Goal: Check status: Check status

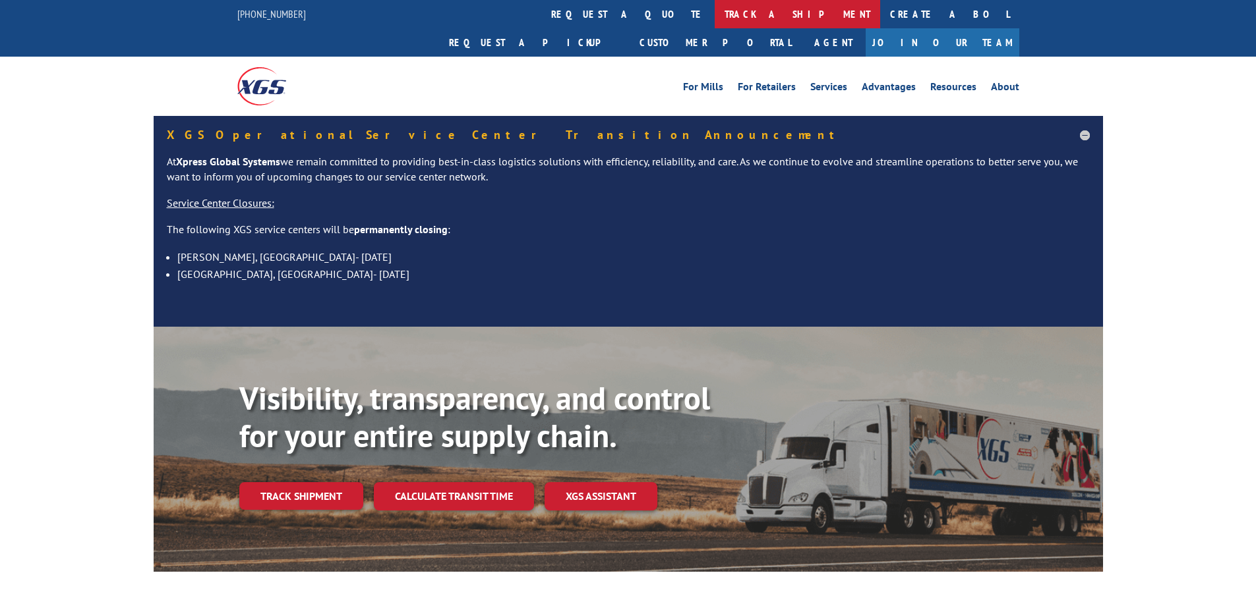
click at [714, 20] on link "track a shipment" at bounding box center [796, 14] width 165 height 28
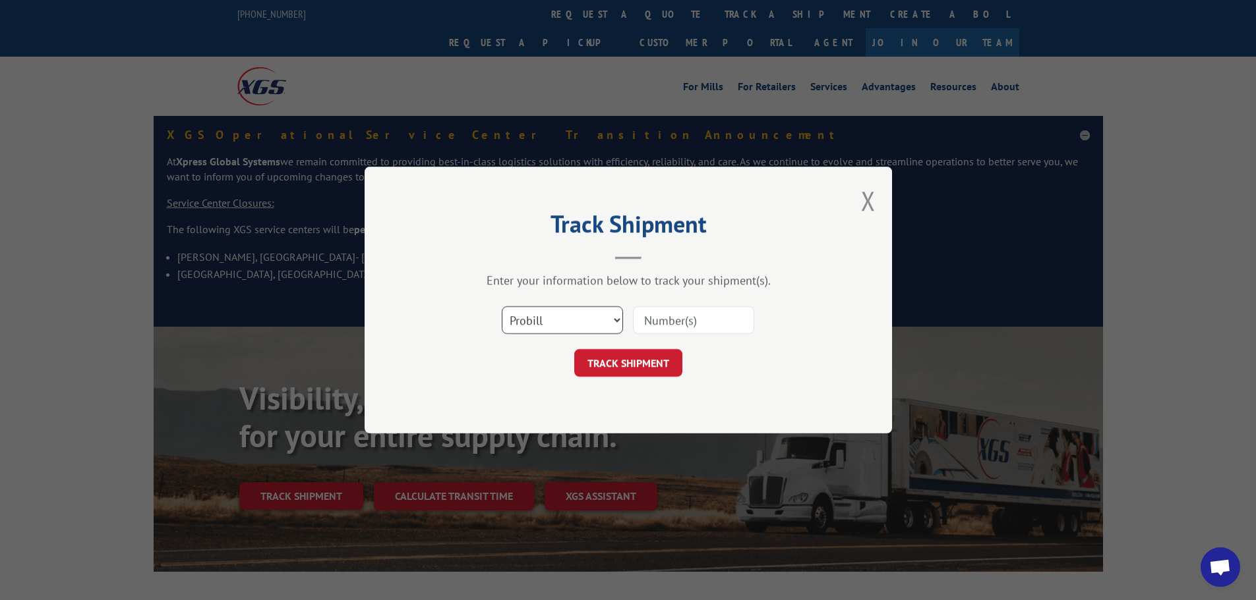
click at [590, 320] on select "Select category... Probill BOL PO" at bounding box center [562, 320] width 121 height 28
select select "bol"
click at [502, 306] on select "Select category... Probill BOL PO" at bounding box center [562, 320] width 121 height 28
paste input "5996063"
type input "5996063"
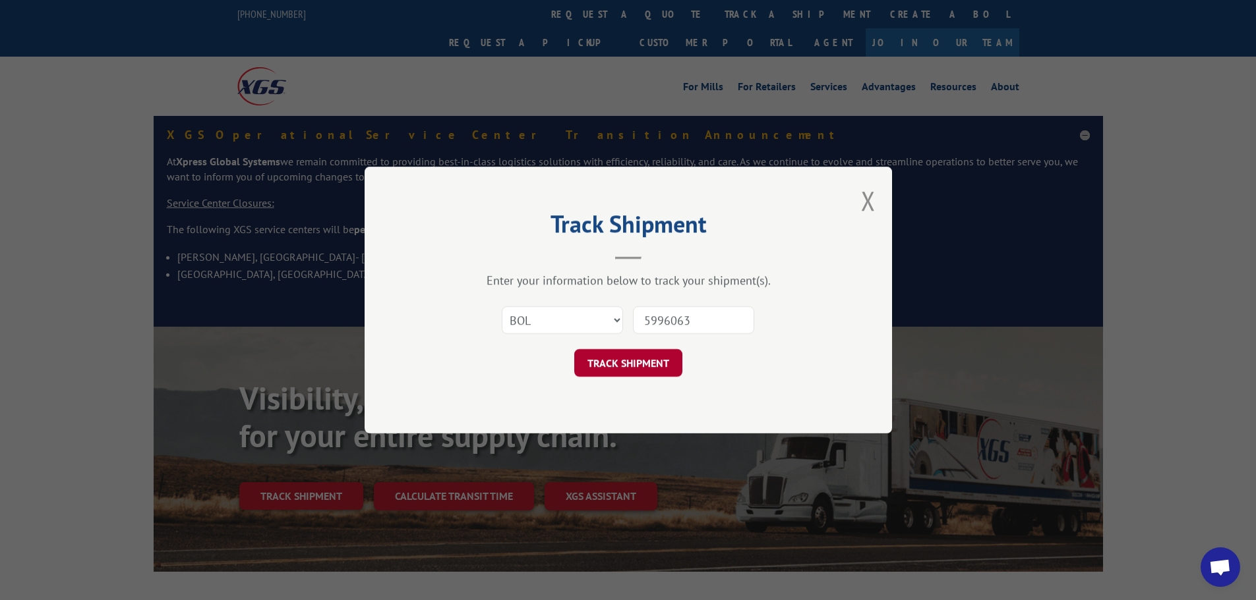
click at [647, 358] on button "TRACK SHIPMENT" at bounding box center [628, 363] width 108 height 28
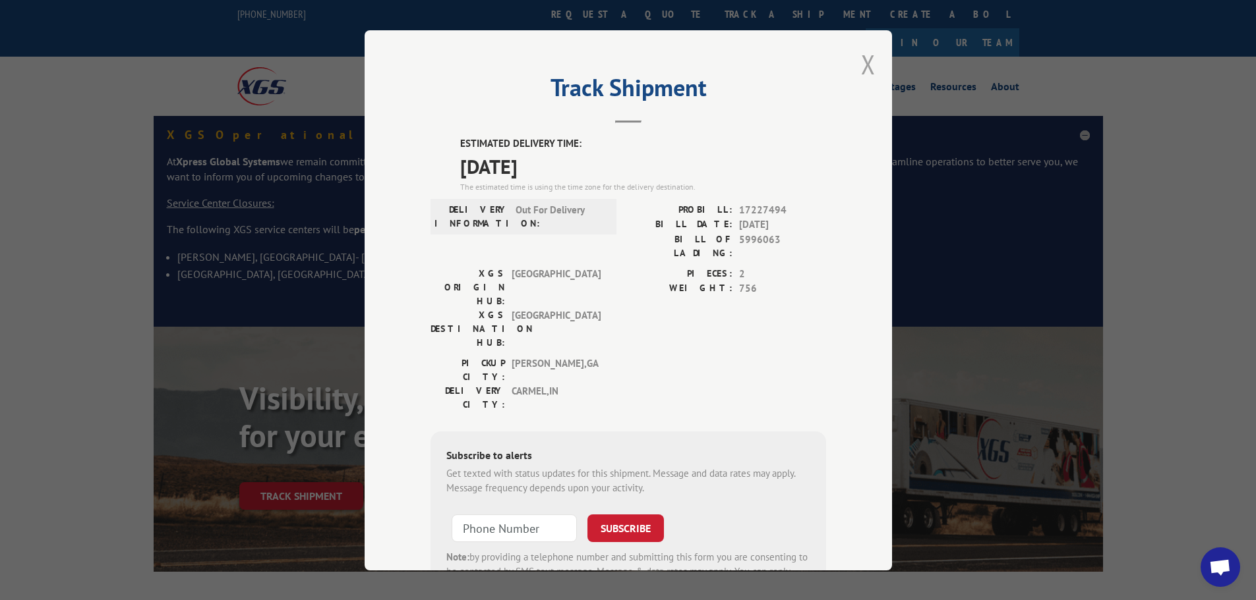
click at [861, 65] on button "Close modal" at bounding box center [868, 64] width 15 height 35
